Goal: Task Accomplishment & Management: Manage account settings

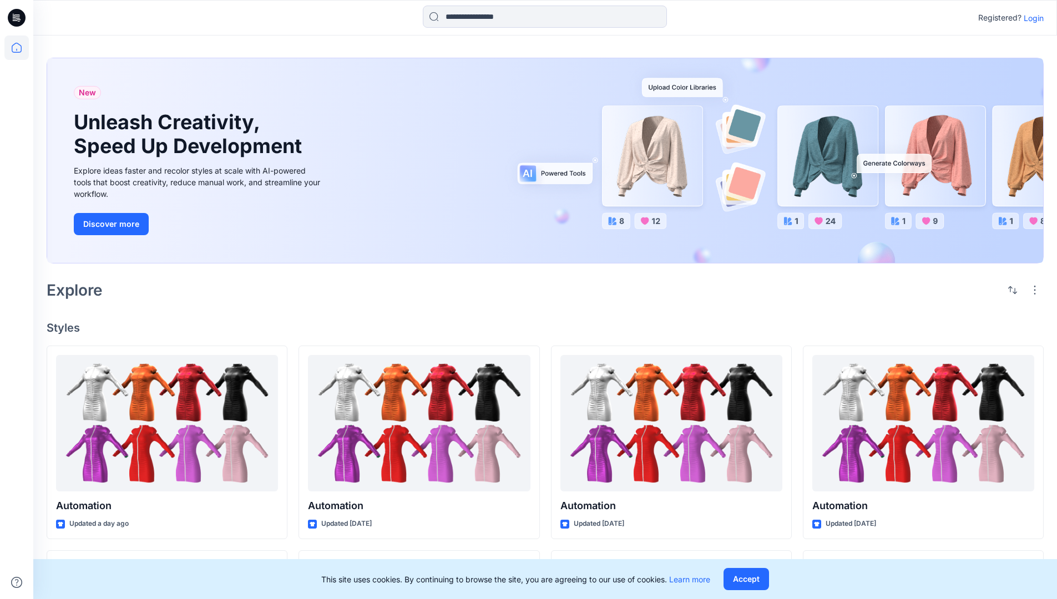
click at [1031, 18] on p "Login" at bounding box center [1034, 18] width 20 height 12
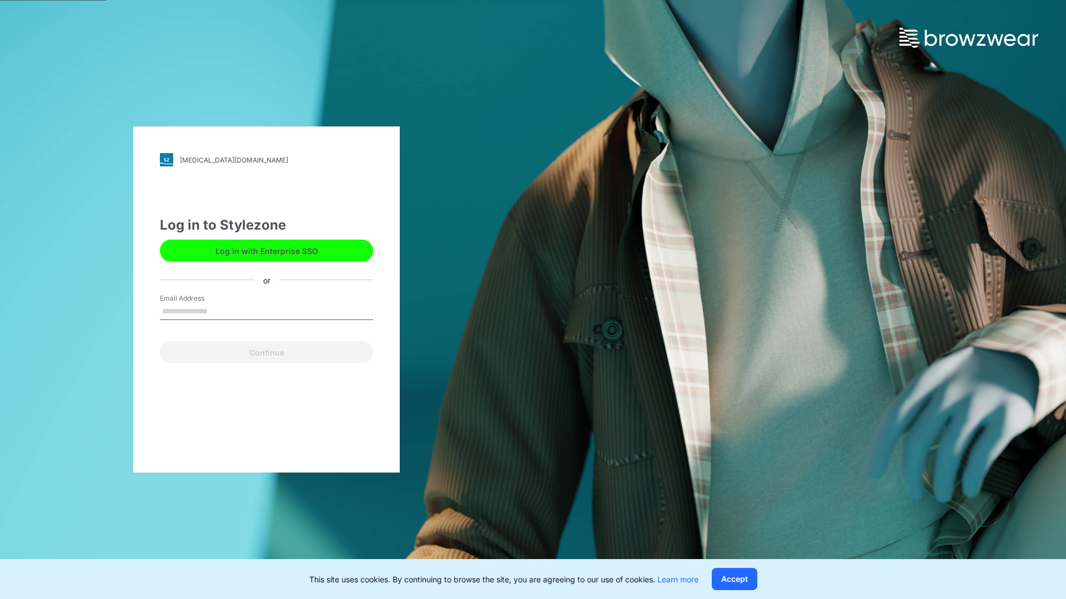
click at [219, 311] on input "Email Address" at bounding box center [266, 312] width 213 height 17
type input "**********"
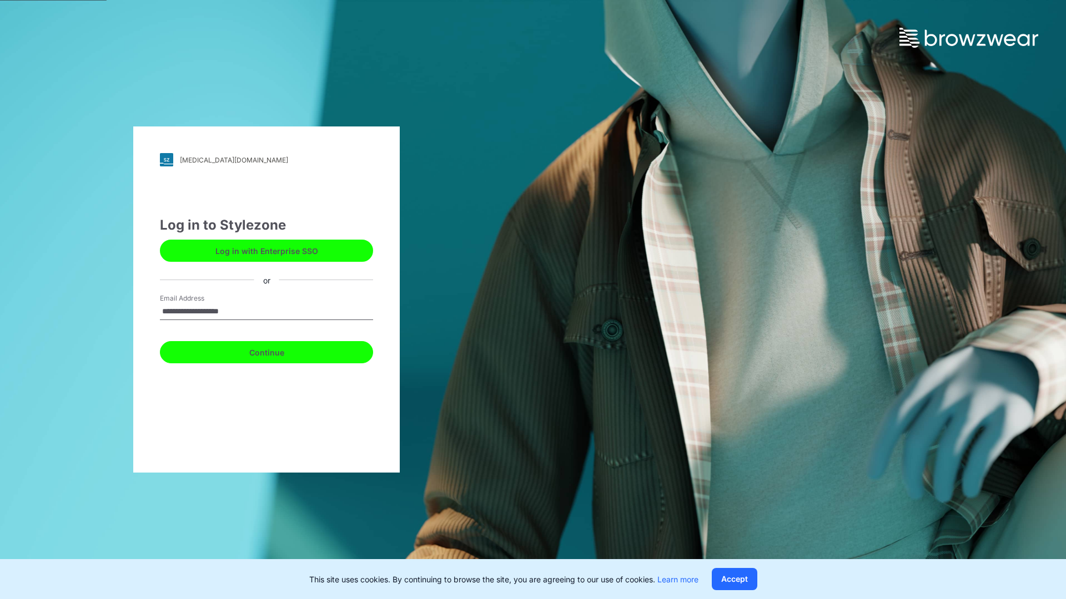
click at [279, 351] on button "Continue" at bounding box center [266, 352] width 213 height 22
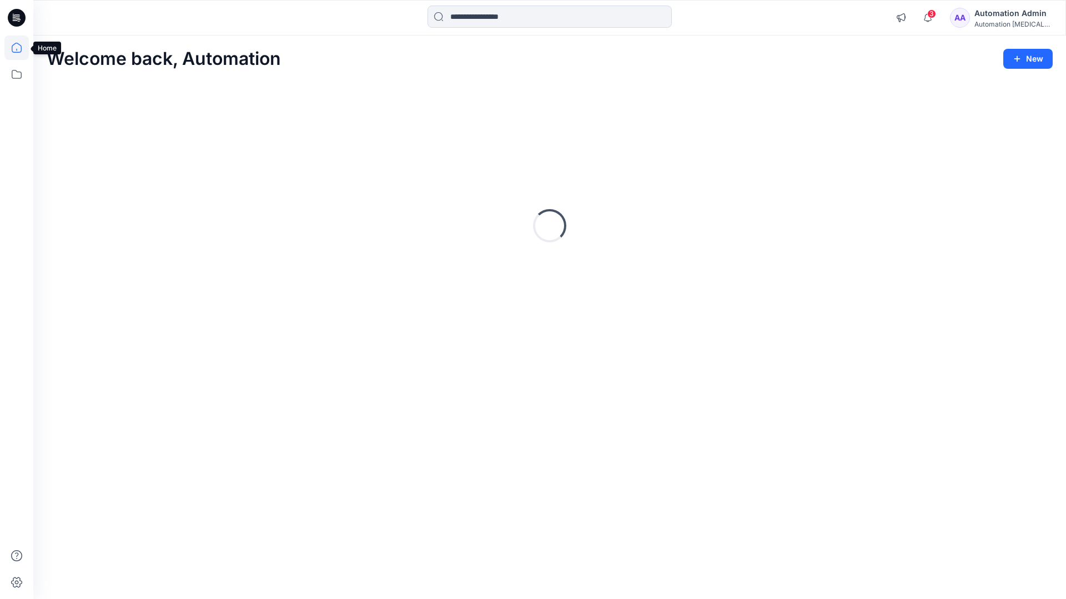
click at [21, 48] on icon at bounding box center [17, 48] width 10 height 10
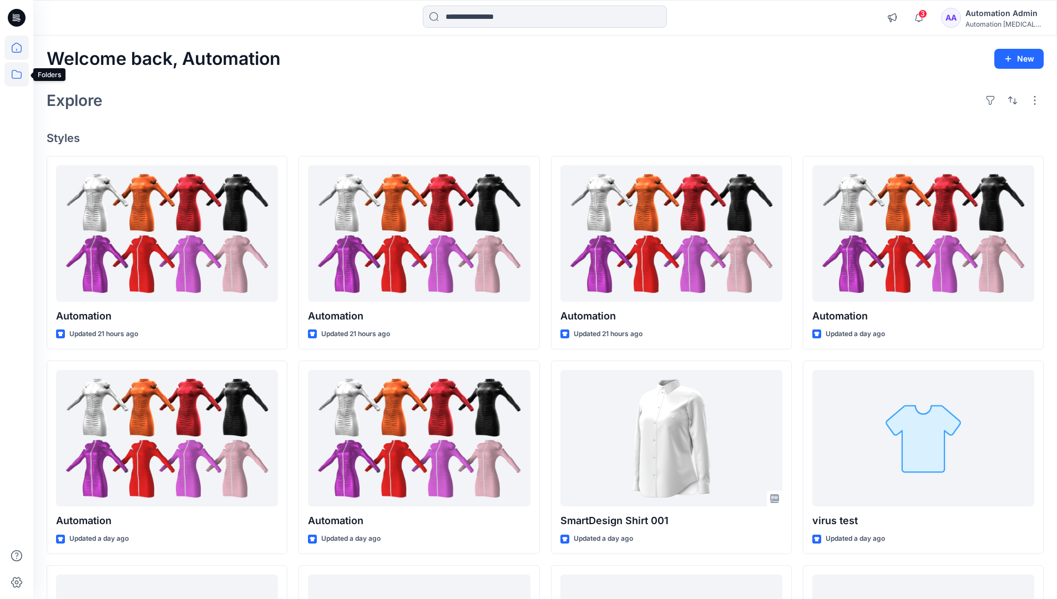
click at [13, 73] on icon at bounding box center [16, 74] width 24 height 24
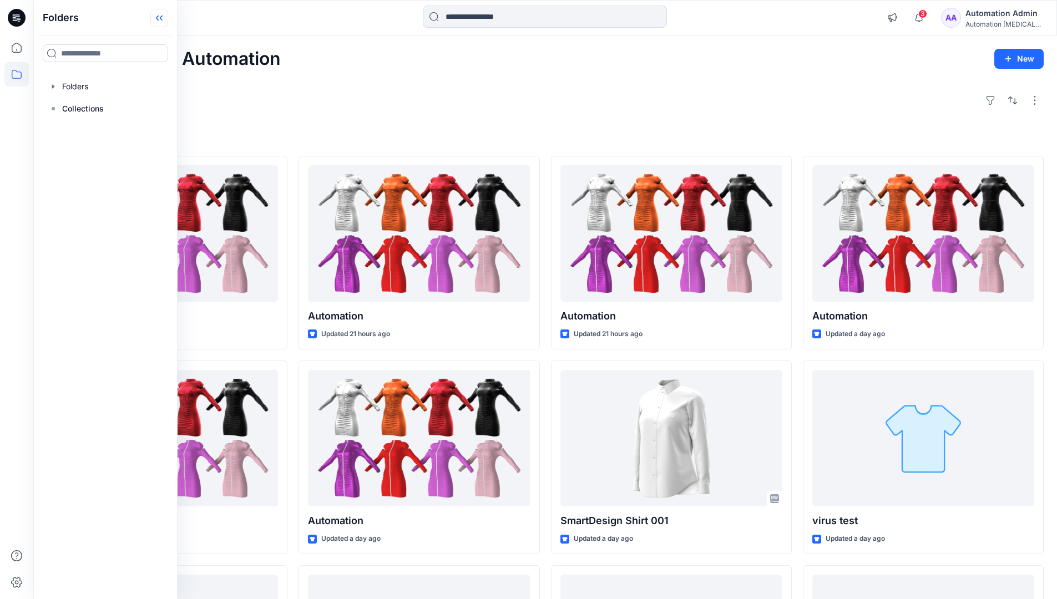
click at [158, 19] on icon at bounding box center [157, 19] width 3 height 6
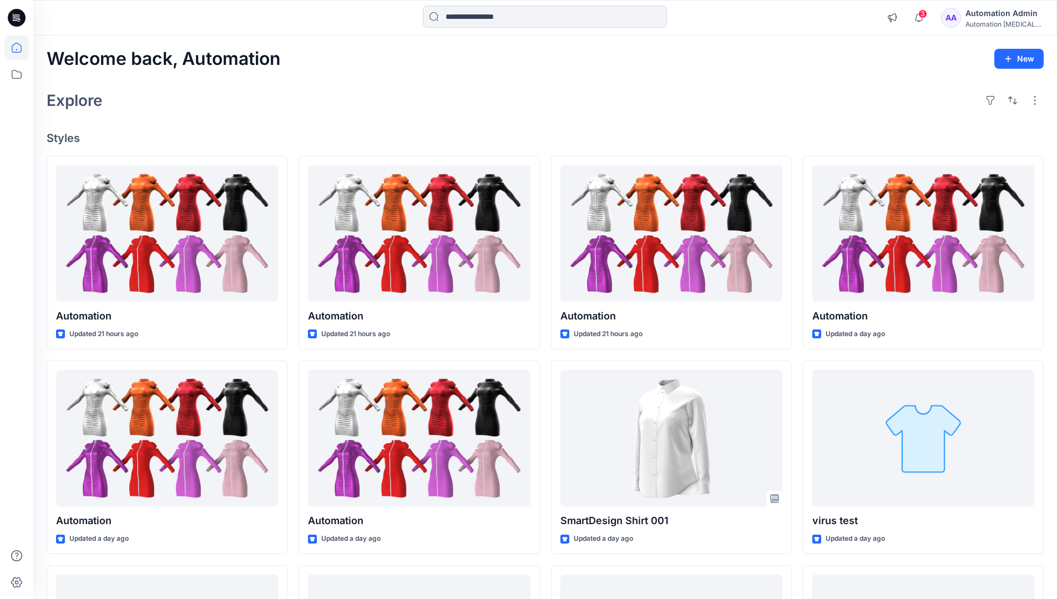
click at [998, 12] on div "Automation Admin" at bounding box center [1005, 13] width 78 height 13
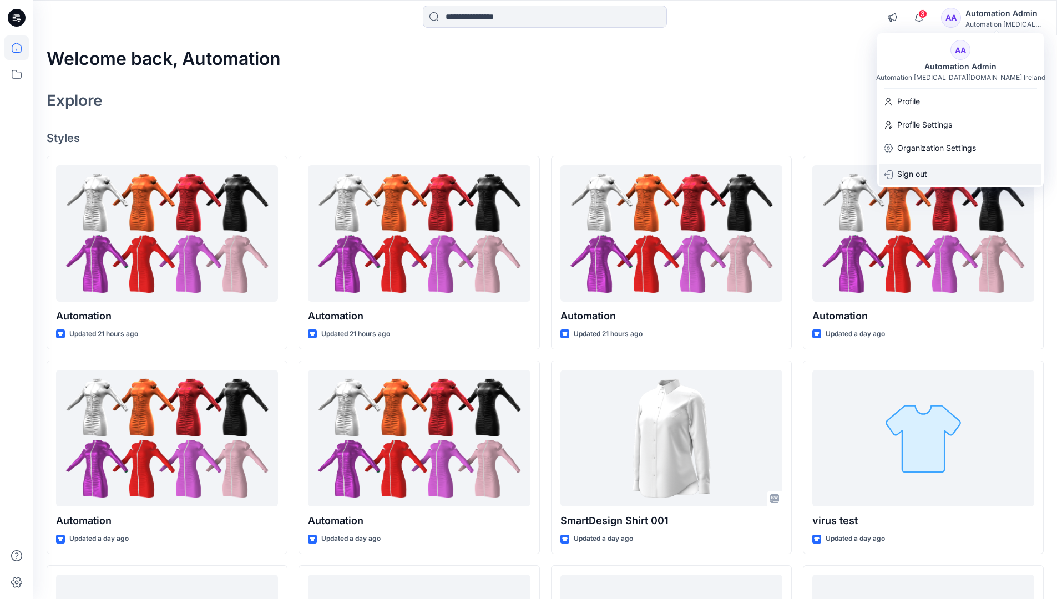
click at [924, 180] on p "Sign out" at bounding box center [912, 174] width 30 height 21
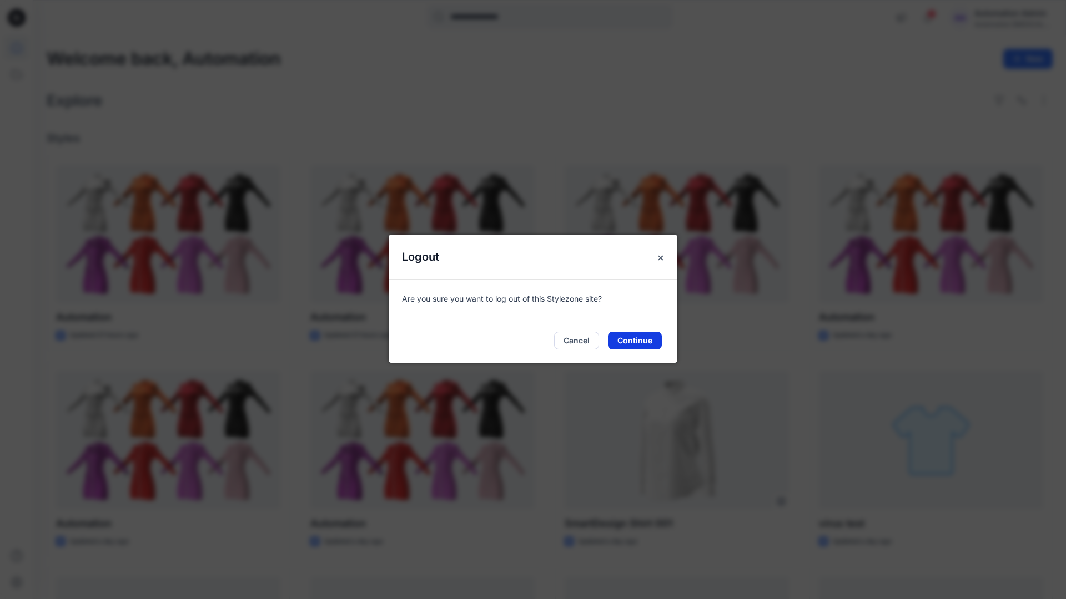
click at [653, 336] on button "Continue" at bounding box center [635, 341] width 54 height 18
